Goal: Check status

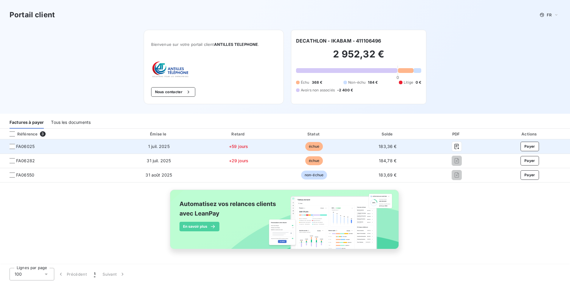
click at [18, 147] on span "FA06025" at bounding box center [25, 147] width 18 height 6
click at [18, 146] on span "FA06025" at bounding box center [25, 147] width 18 height 6
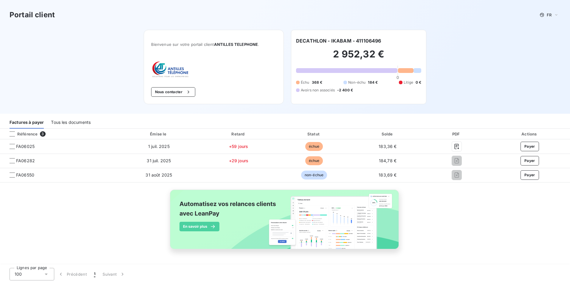
click at [70, 119] on div "Tous les documents" at bounding box center [71, 122] width 40 height 13
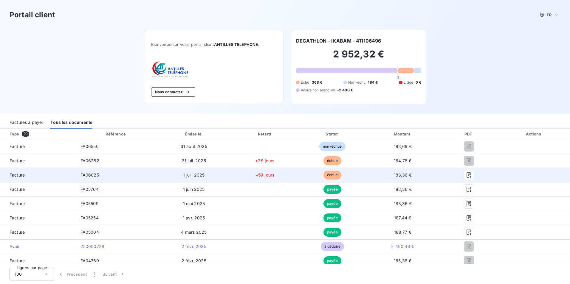
click at [77, 177] on td "FA06025" at bounding box center [116, 175] width 81 height 14
click at [466, 176] on icon "button" at bounding box center [468, 175] width 4 height 5
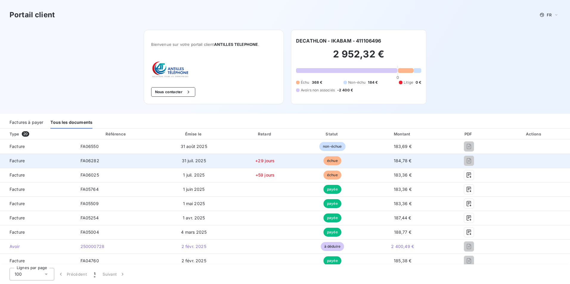
click at [54, 164] on span "Facture" at bounding box center [38, 161] width 66 height 6
